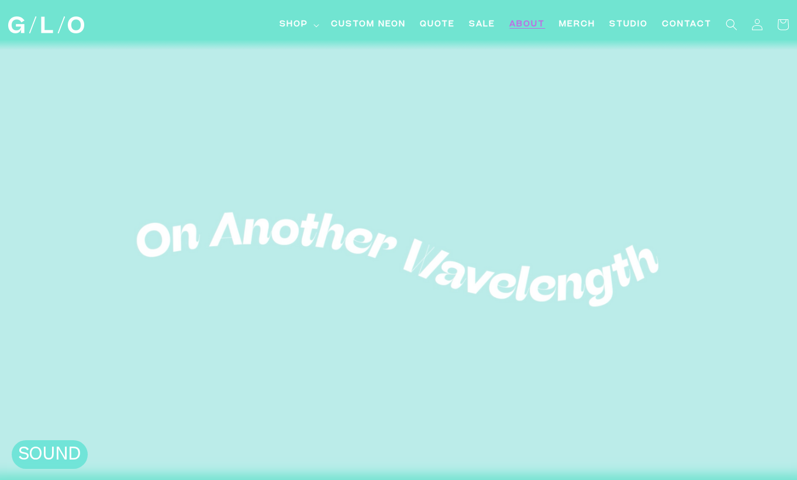
click at [542, 27] on span "About" at bounding box center [527, 25] width 36 height 12
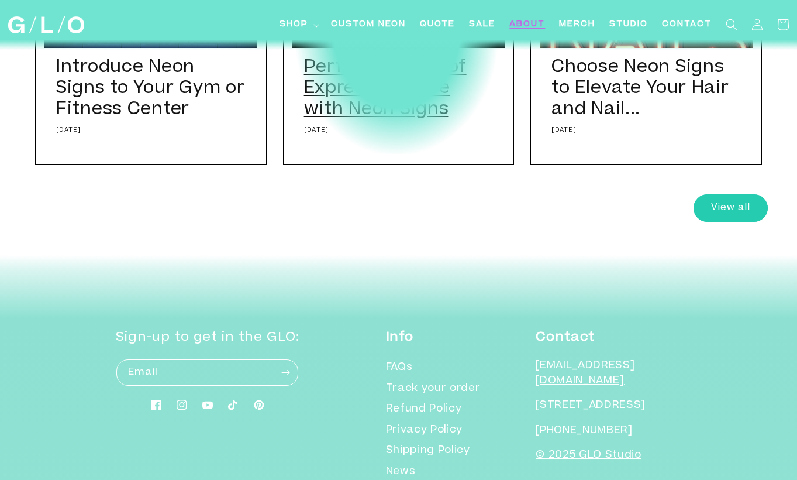
scroll to position [4591, 0]
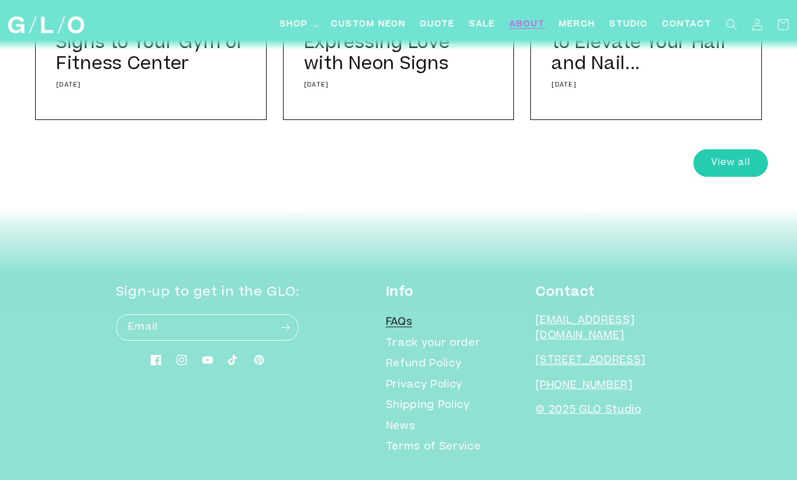
click at [413, 315] on link "FAQs" at bounding box center [399, 324] width 27 height 18
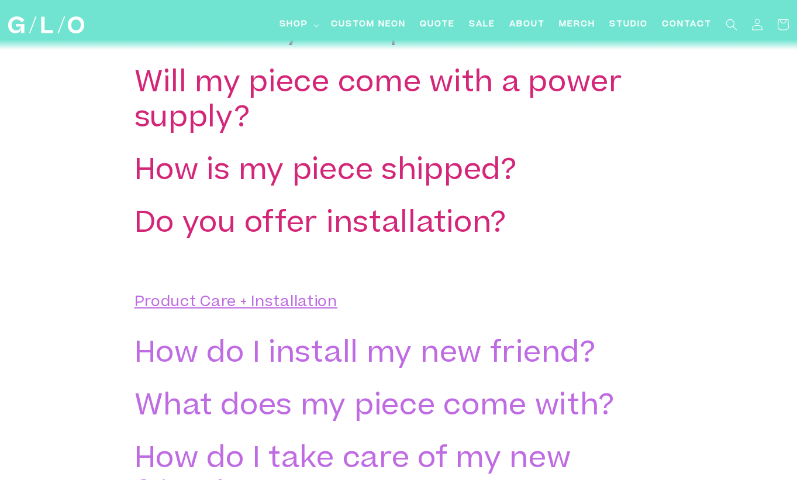
scroll to position [2207, 0]
